Goal: Task Accomplishment & Management: Manage account settings

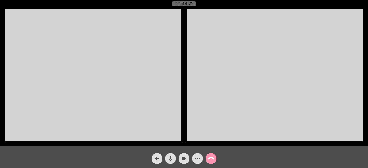
click at [209, 158] on mat-icon "call_end" at bounding box center [211, 158] width 6 height 6
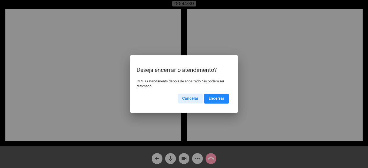
click at [217, 97] on span "Encerrar" at bounding box center [217, 99] width 16 height 4
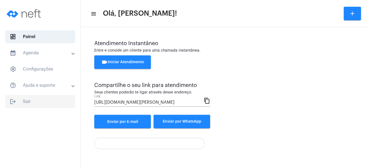
click at [25, 104] on span "logout Sair" at bounding box center [40, 101] width 70 height 13
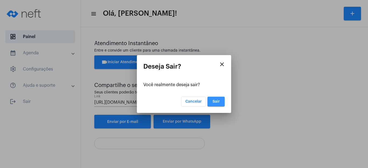
click at [219, 104] on button "Sair" at bounding box center [216, 102] width 17 height 10
